Goal: Information Seeking & Learning: Check status

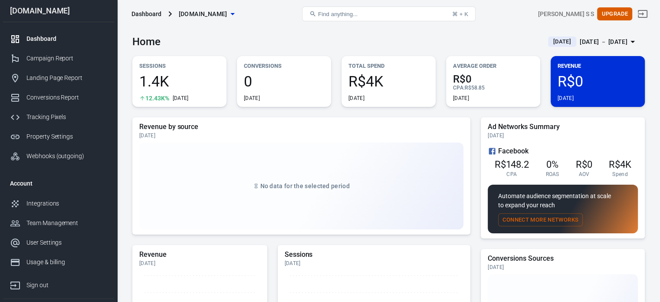
click at [583, 40] on div "Sep 15 － Sep 15, 2025" at bounding box center [604, 41] width 48 height 11
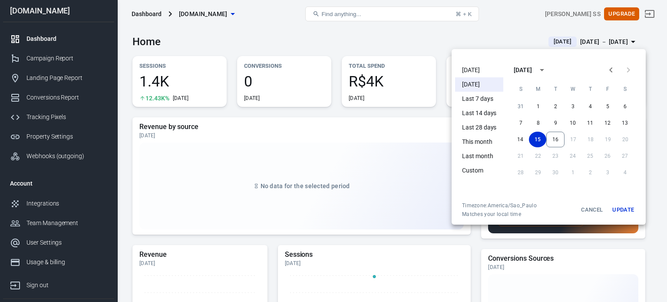
click at [476, 66] on li "[DATE]" at bounding box center [479, 70] width 48 height 14
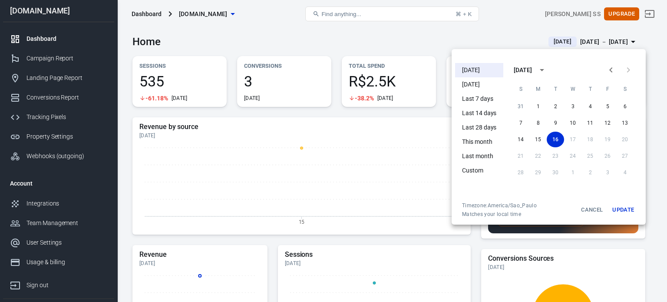
click at [323, 34] on div at bounding box center [333, 151] width 667 height 302
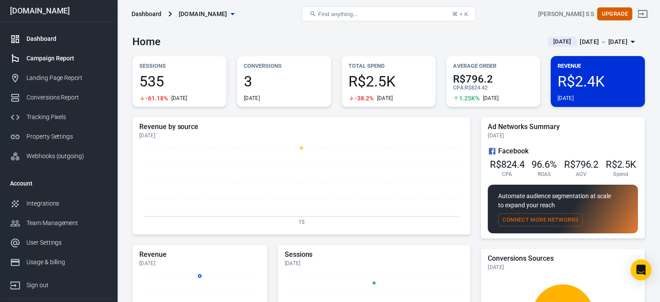
click at [73, 60] on div "Campaign Report" at bounding box center [66, 58] width 81 height 9
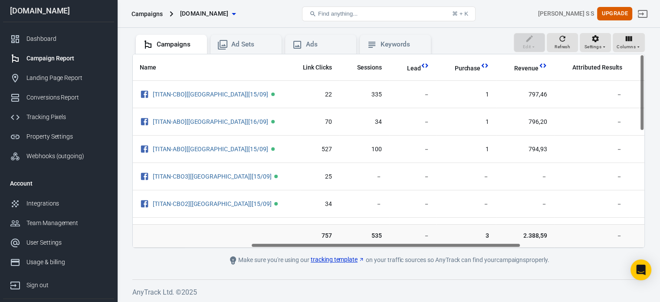
scroll to position [0, 182]
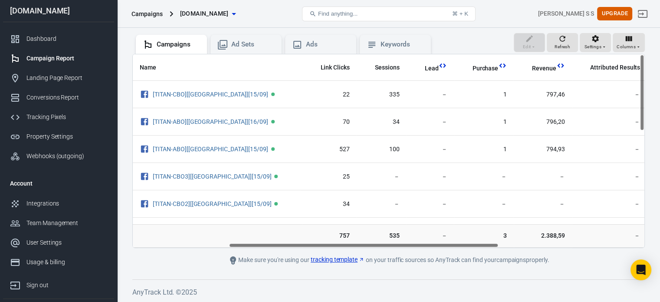
drag, startPoint x: 289, startPoint y: 242, endPoint x: 385, endPoint y: 245, distance: 96.4
click at [385, 245] on div "Name Amount Spent ROAS Impressions Link Clicks Sessions Lead Purchase Revenue A…" at bounding box center [389, 150] width 512 height 193
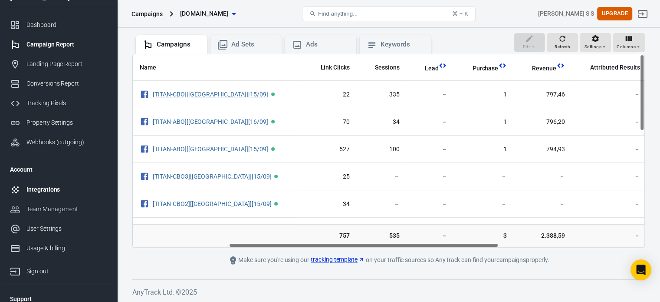
scroll to position [0, 0]
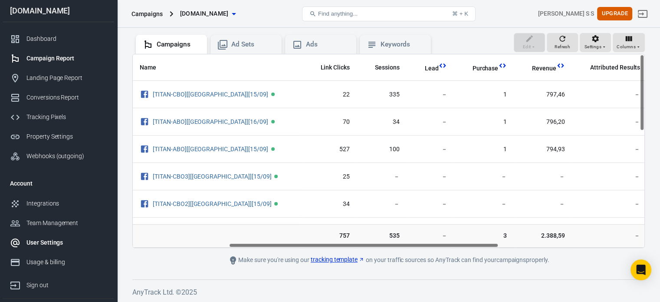
click at [55, 239] on div "User Settings" at bounding box center [66, 242] width 81 height 9
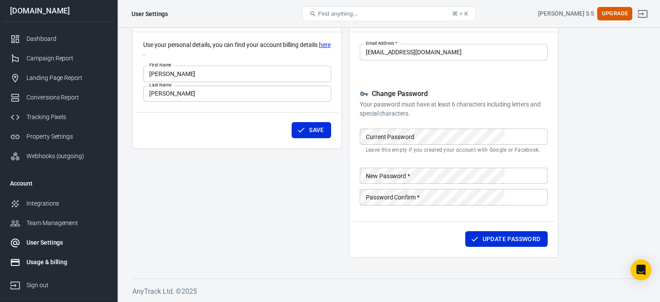
click at [63, 260] on div "Usage & billing" at bounding box center [66, 261] width 81 height 9
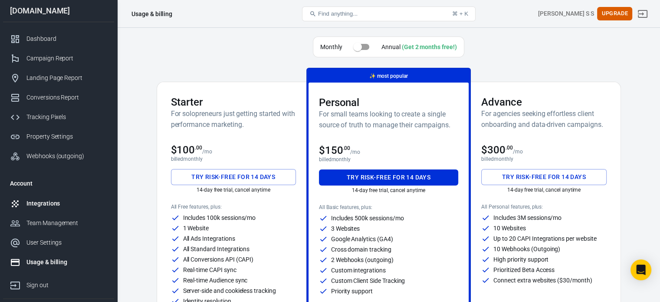
click at [59, 205] on div "Integrations" at bounding box center [66, 203] width 81 height 9
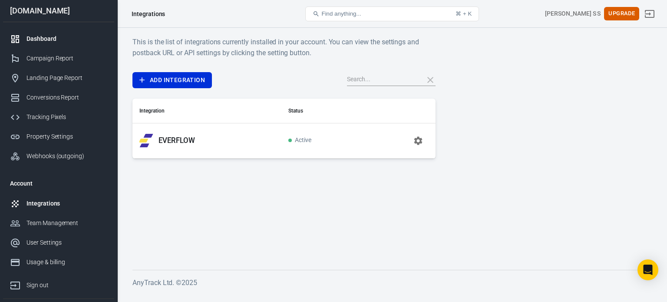
click at [75, 37] on div "Dashboard" at bounding box center [66, 38] width 81 height 9
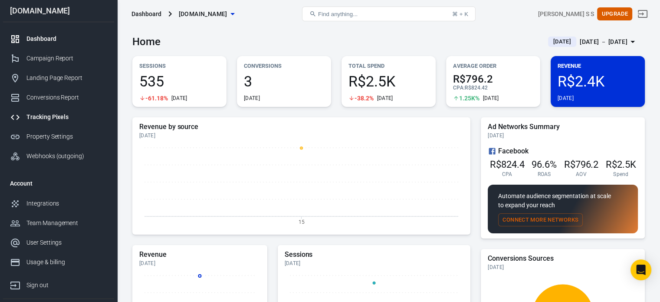
click at [55, 111] on link "Tracking Pixels" at bounding box center [58, 117] width 111 height 20
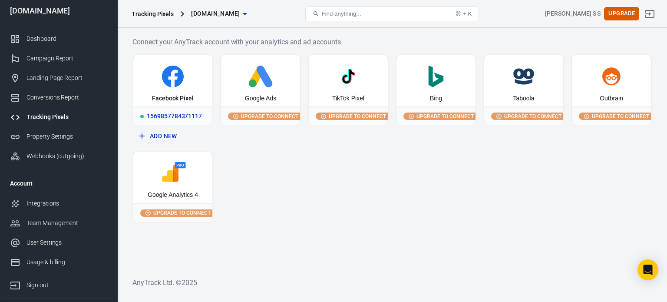
click at [184, 94] on div "Facebook Pixel" at bounding box center [173, 98] width 42 height 9
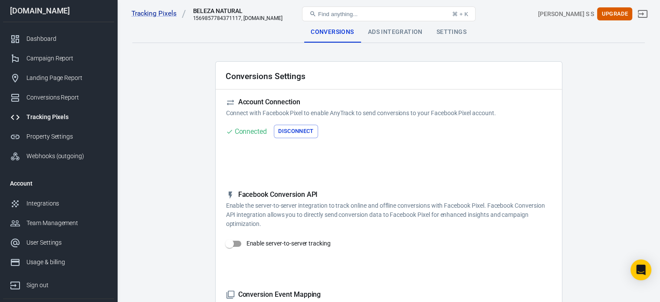
click at [382, 36] on div "Ads Integration" at bounding box center [395, 32] width 69 height 21
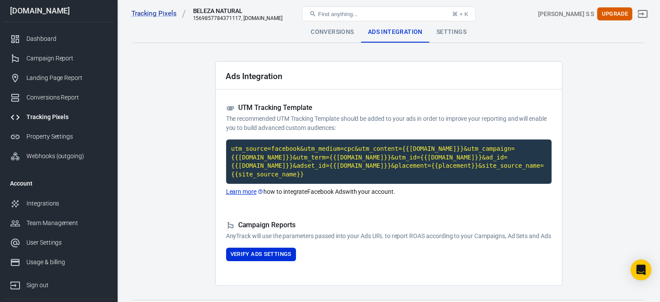
click at [350, 150] on code "utm_source=facebook&utm_medium=cpc&utm_content={{adset.name}}&utm_campaign={{ca…" at bounding box center [389, 161] width 326 height 44
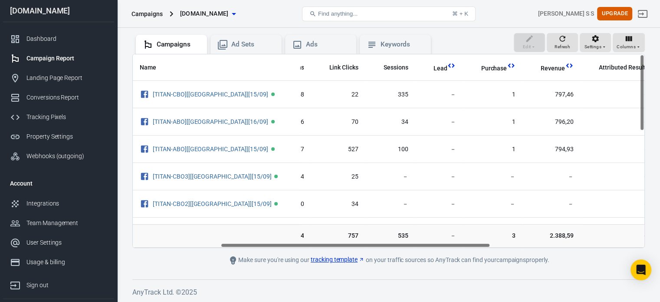
scroll to position [0, 174]
drag, startPoint x: 297, startPoint y: 244, endPoint x: 389, endPoint y: 249, distance: 92.2
click at [389, 249] on main "Attribution may be inaccurate in the first 48 hours Please allow AnyTrack 2-3 d…" at bounding box center [388, 111] width 513 height 309
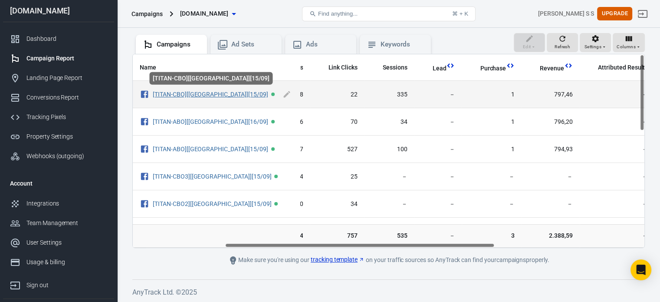
click at [172, 92] on link "[TITAN-CBO][[GEOGRAPHIC_DATA]][15/09]" at bounding box center [210, 94] width 115 height 7
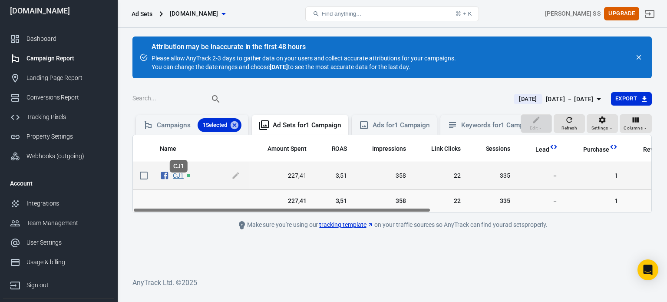
click at [173, 179] on link "CJ1" at bounding box center [178, 175] width 11 height 7
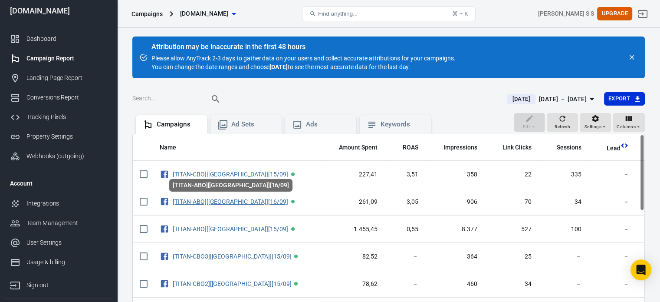
click at [204, 199] on link "[TITAN-ABO][[GEOGRAPHIC_DATA]][16/09]" at bounding box center [230, 201] width 115 height 7
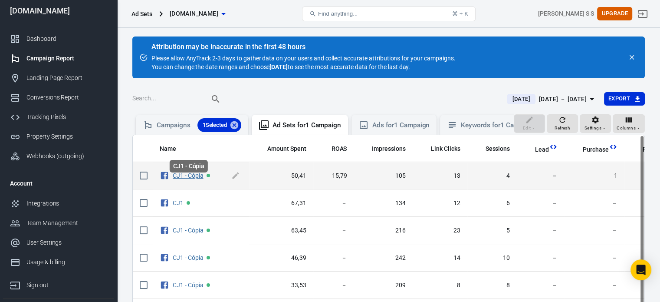
click at [195, 179] on link "CJ1 - Cópia" at bounding box center [188, 175] width 31 height 7
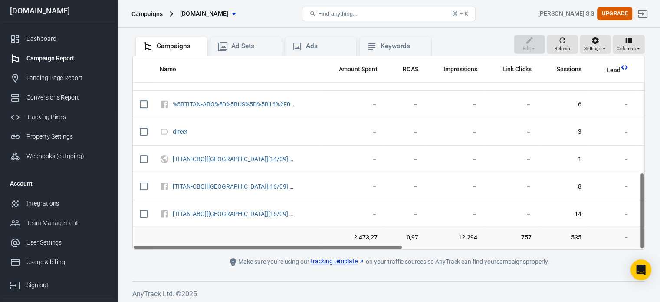
scroll to position [80, 0]
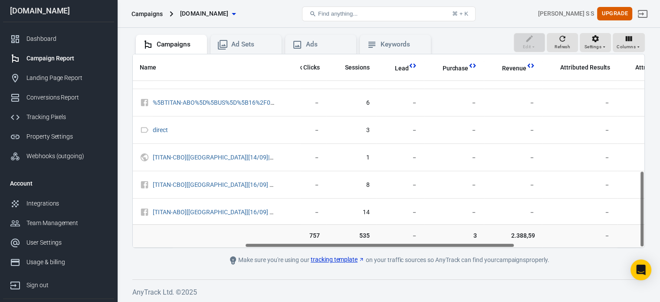
drag, startPoint x: 301, startPoint y: 246, endPoint x: 411, endPoint y: 252, distance: 110.0
click at [411, 252] on main "Attribution may be inaccurate in the first 48 hours Please allow AnyTrack 2-3 d…" at bounding box center [388, 111] width 513 height 309
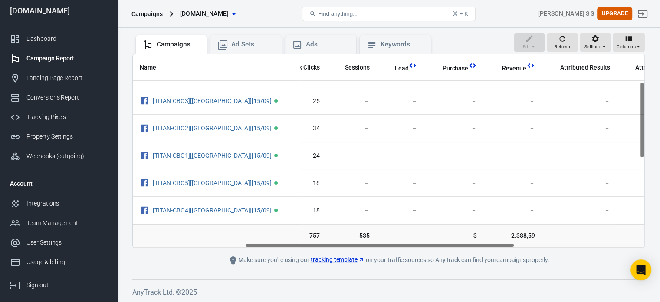
scroll to position [0, 212]
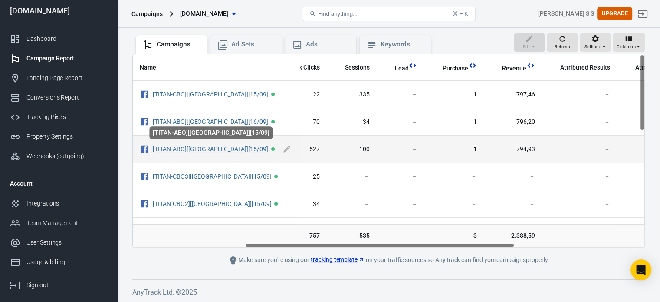
click at [199, 148] on link "[TITAN-ABO][[GEOGRAPHIC_DATA]][15/09]" at bounding box center [210, 148] width 115 height 7
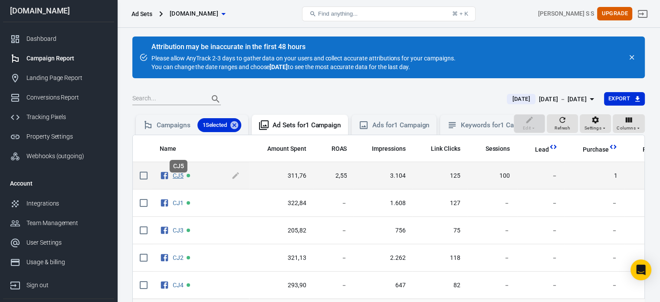
click at [177, 179] on link "CJ5" at bounding box center [178, 175] width 11 height 7
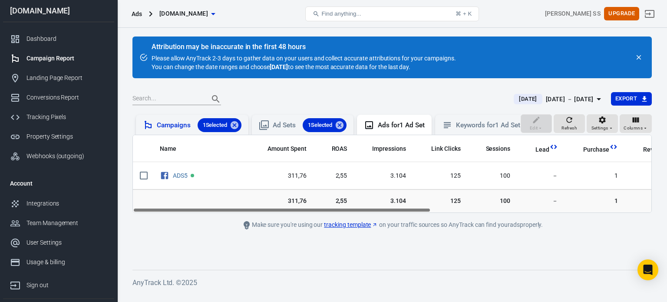
click at [169, 125] on div "Campaigns 1 Selected" at bounding box center [199, 125] width 85 height 14
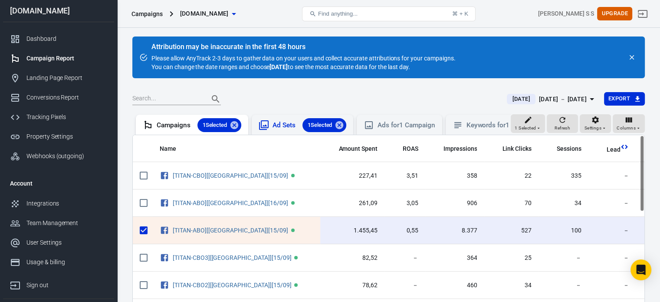
click at [298, 117] on div "Ad Sets 1 Selected" at bounding box center [303, 125] width 102 height 20
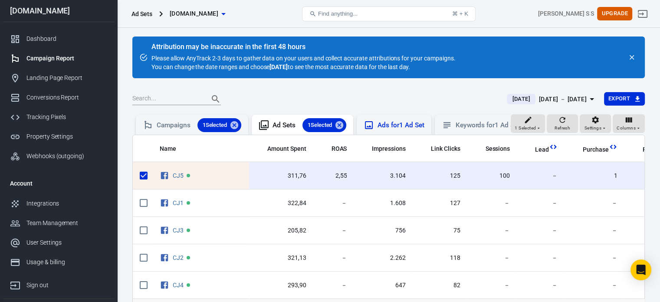
click at [389, 122] on div "Ads for 1 Ad Set" at bounding box center [401, 125] width 46 height 9
